Goal: Information Seeking & Learning: Check status

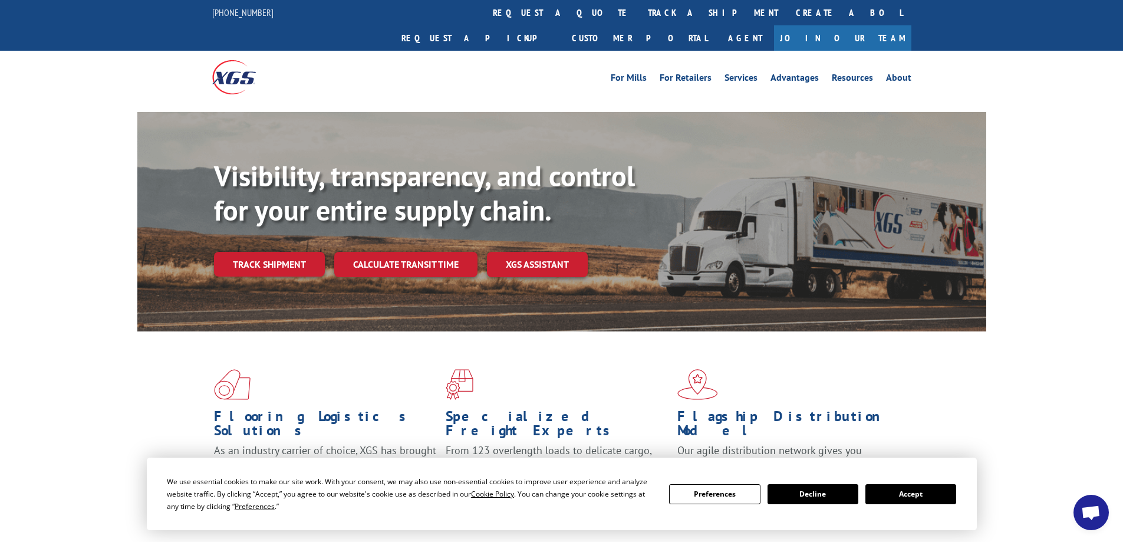
click at [863, 494] on div "Preferences Decline Accept" at bounding box center [812, 494] width 287 height 20
click at [639, 18] on link "track a shipment" at bounding box center [713, 12] width 148 height 25
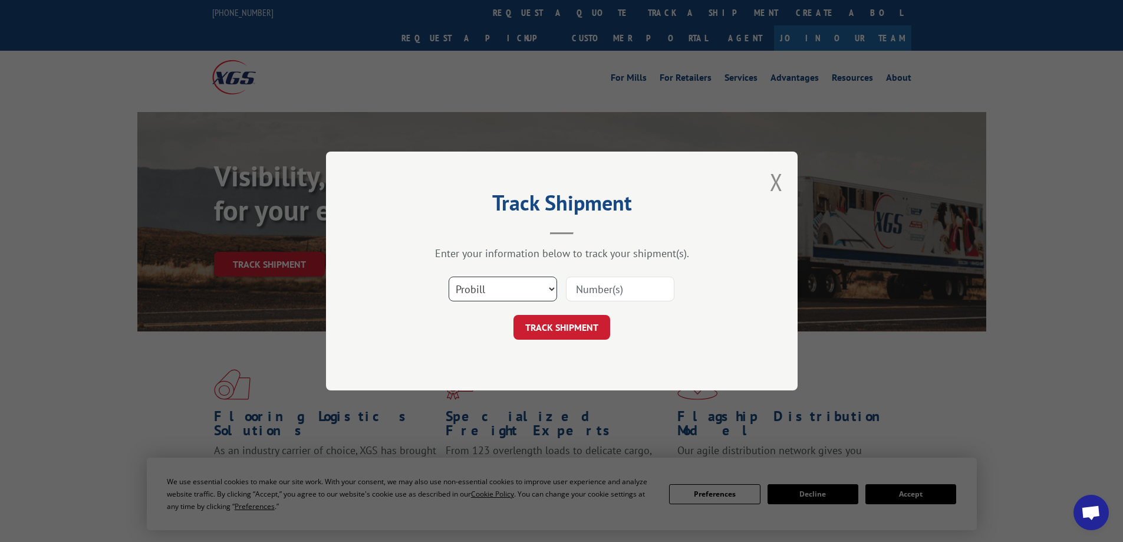
click at [503, 297] on select "Select category... Probill BOL PO" at bounding box center [502, 288] width 108 height 25
select select "po"
click at [448, 276] on select "Select category... Probill BOL PO" at bounding box center [502, 288] width 108 height 25
drag, startPoint x: 648, startPoint y: 284, endPoint x: 626, endPoint y: 299, distance: 26.6
click at [646, 284] on input at bounding box center [620, 288] width 108 height 25
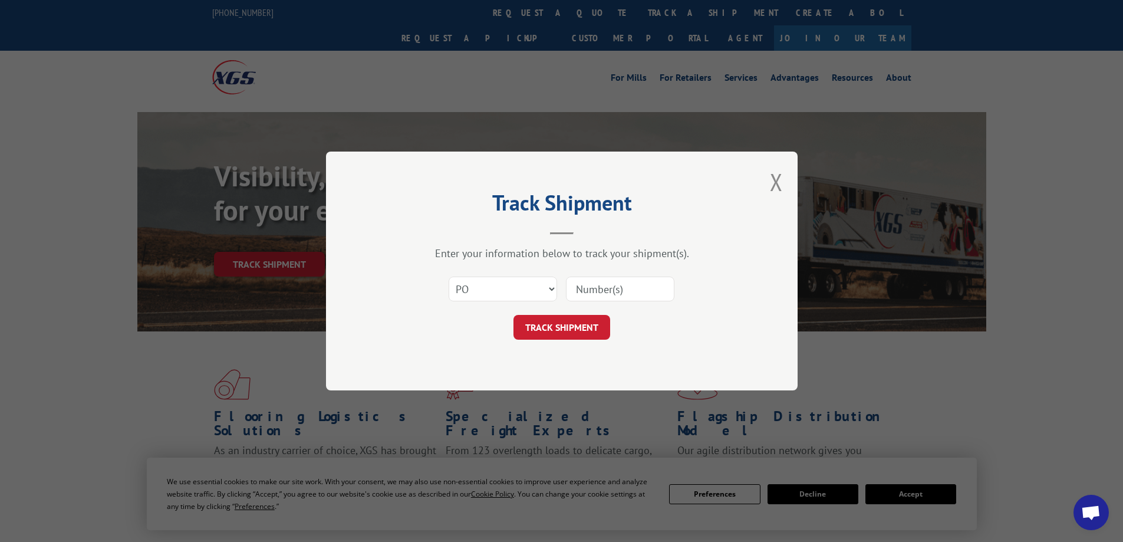
paste input "41519798"
type input "41519798"
click at [560, 319] on button "TRACK SHIPMENT" at bounding box center [561, 327] width 97 height 25
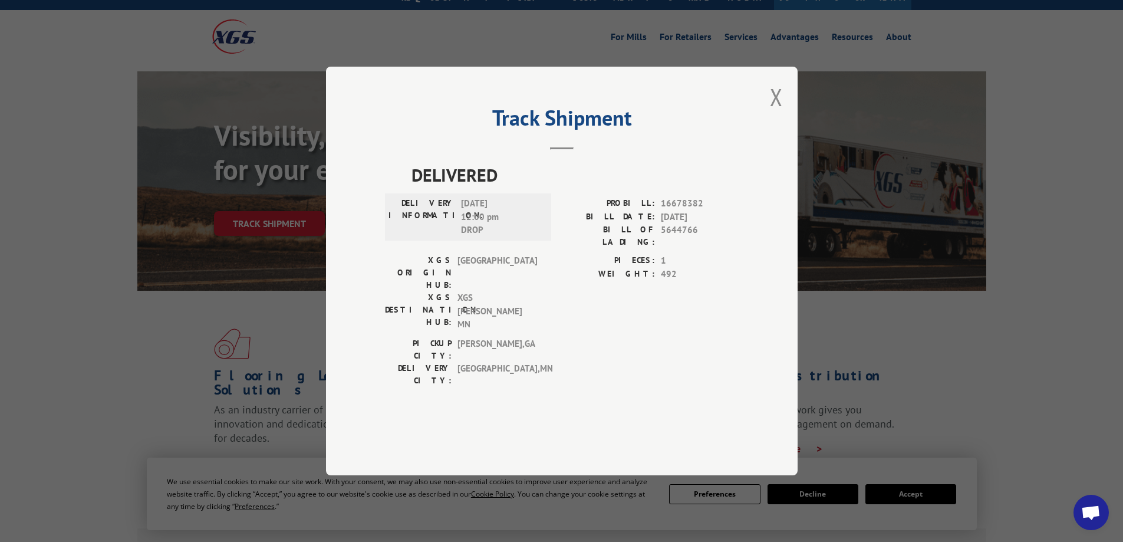
scroll to position [118, 0]
